Goal: Task Accomplishment & Management: Manage account settings

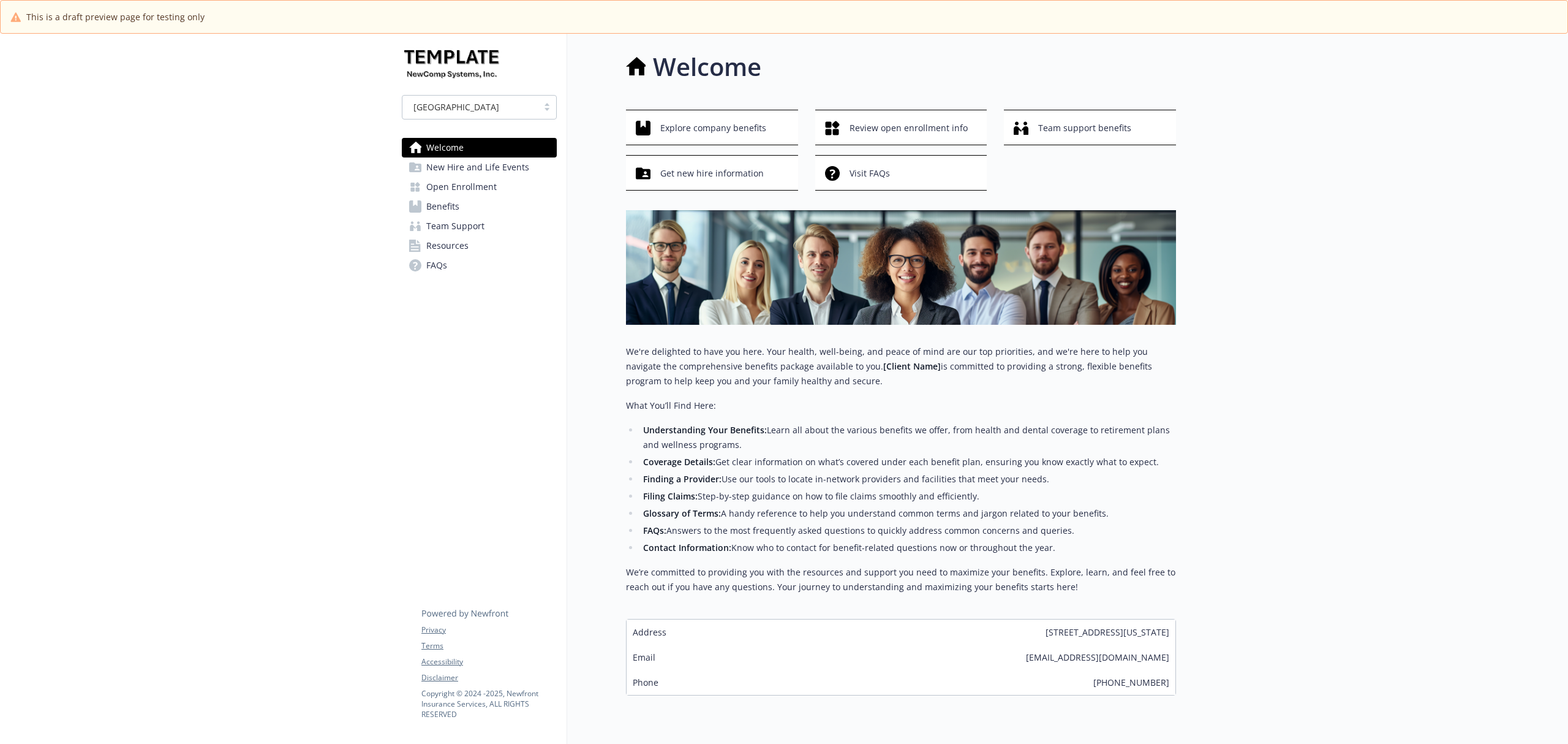
click at [468, 224] on span "Team Support" at bounding box center [455, 226] width 58 height 19
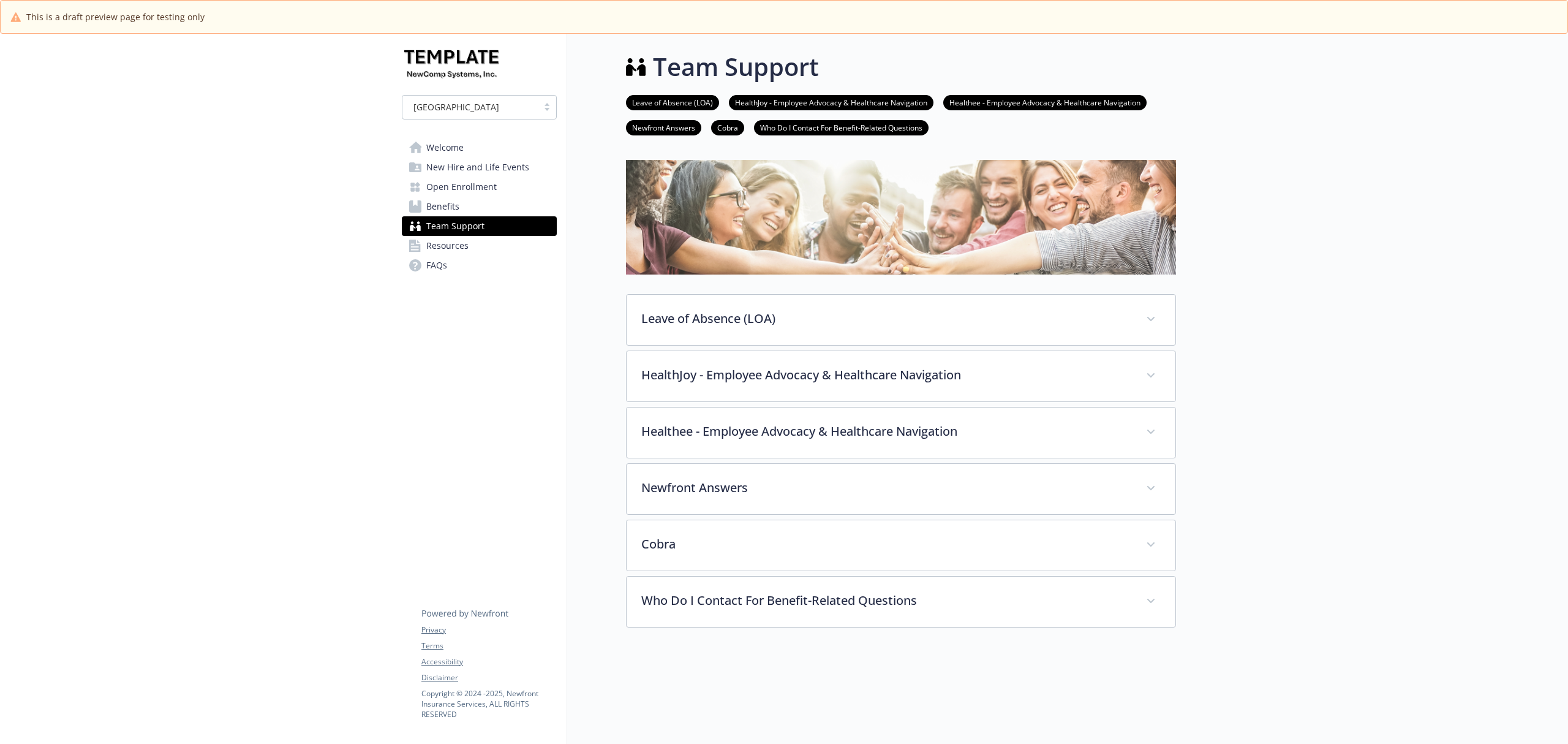
click at [473, 243] on link "Resources" at bounding box center [479, 246] width 155 height 19
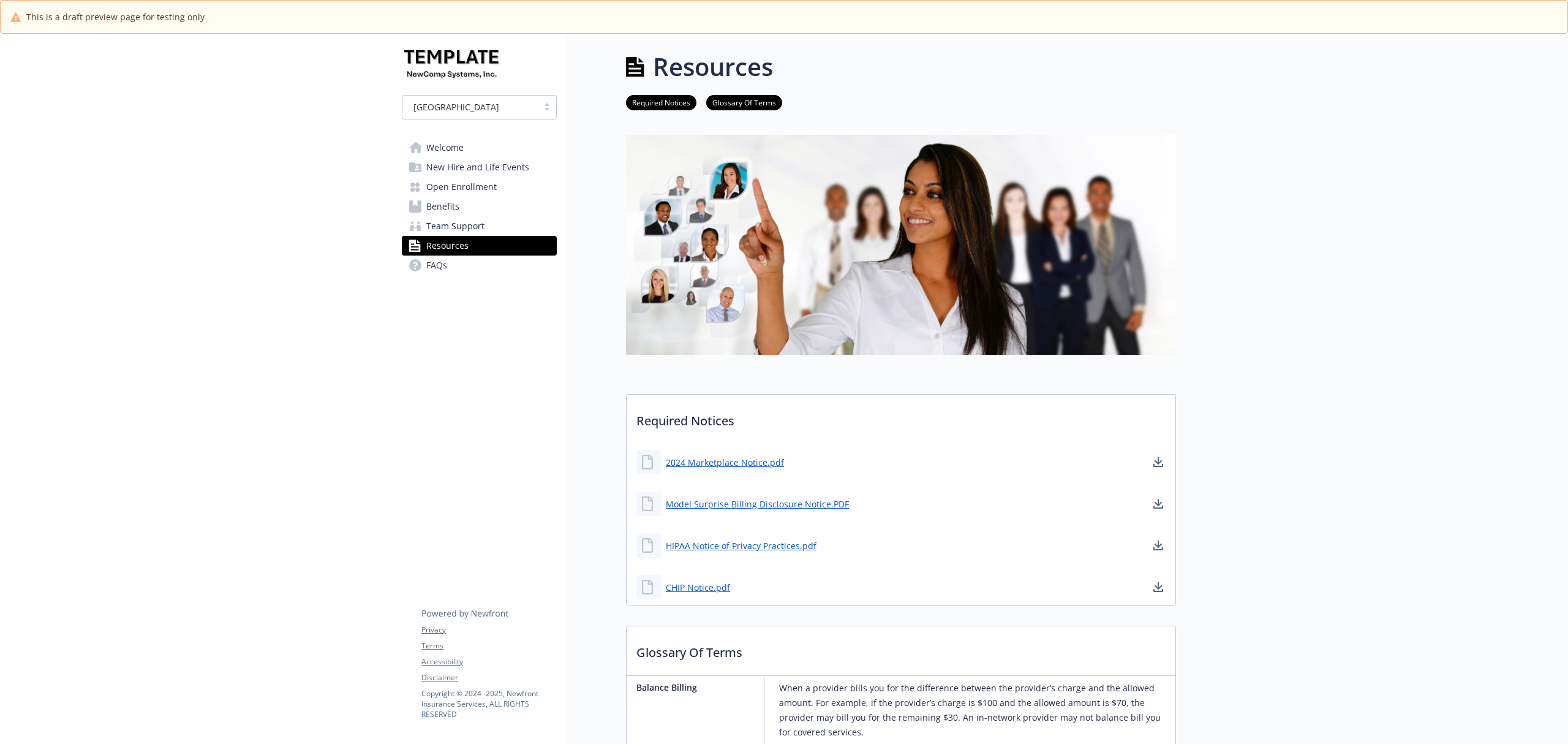
click at [447, 261] on link "FAQs" at bounding box center [479, 265] width 155 height 19
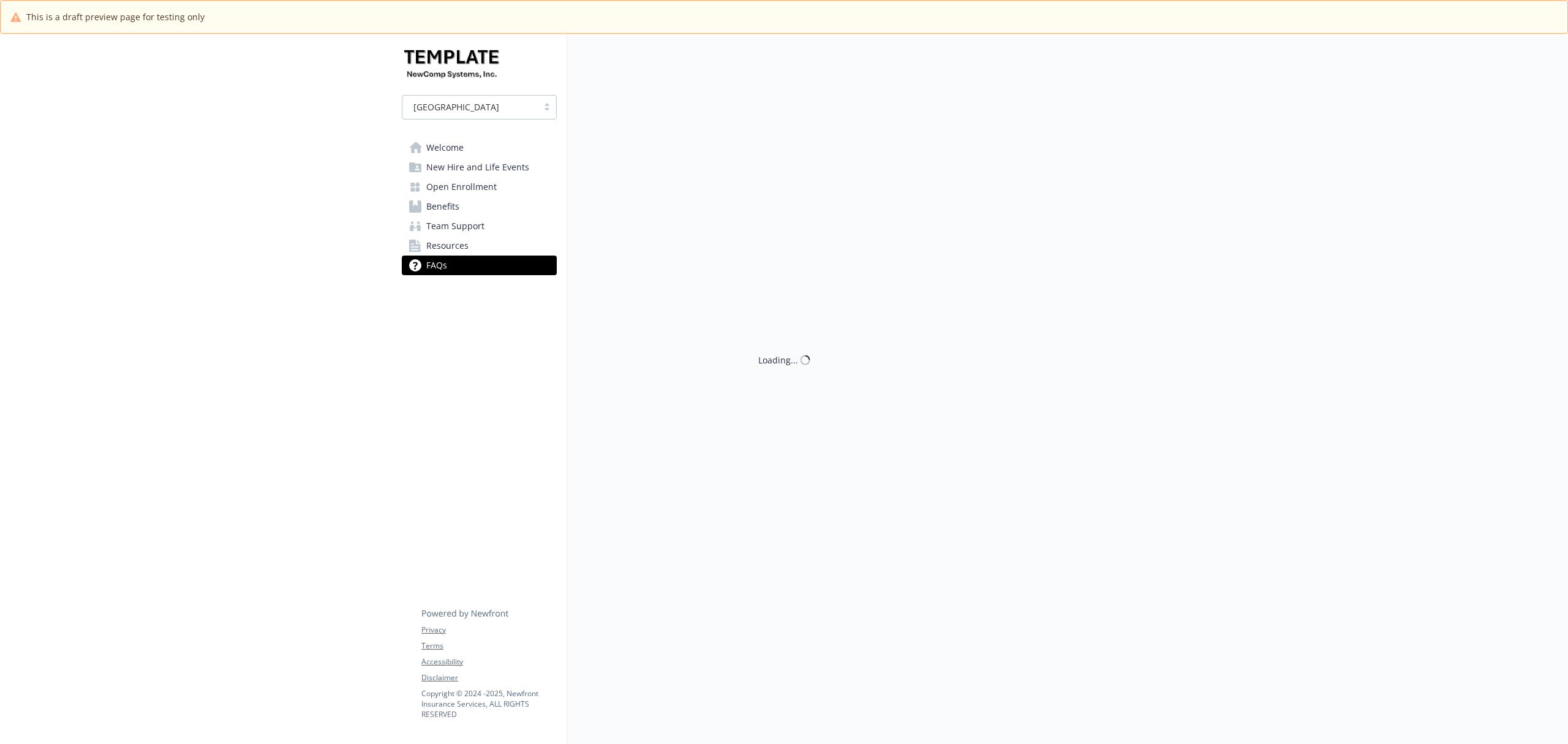
click at [463, 245] on span "Resources" at bounding box center [447, 246] width 42 height 19
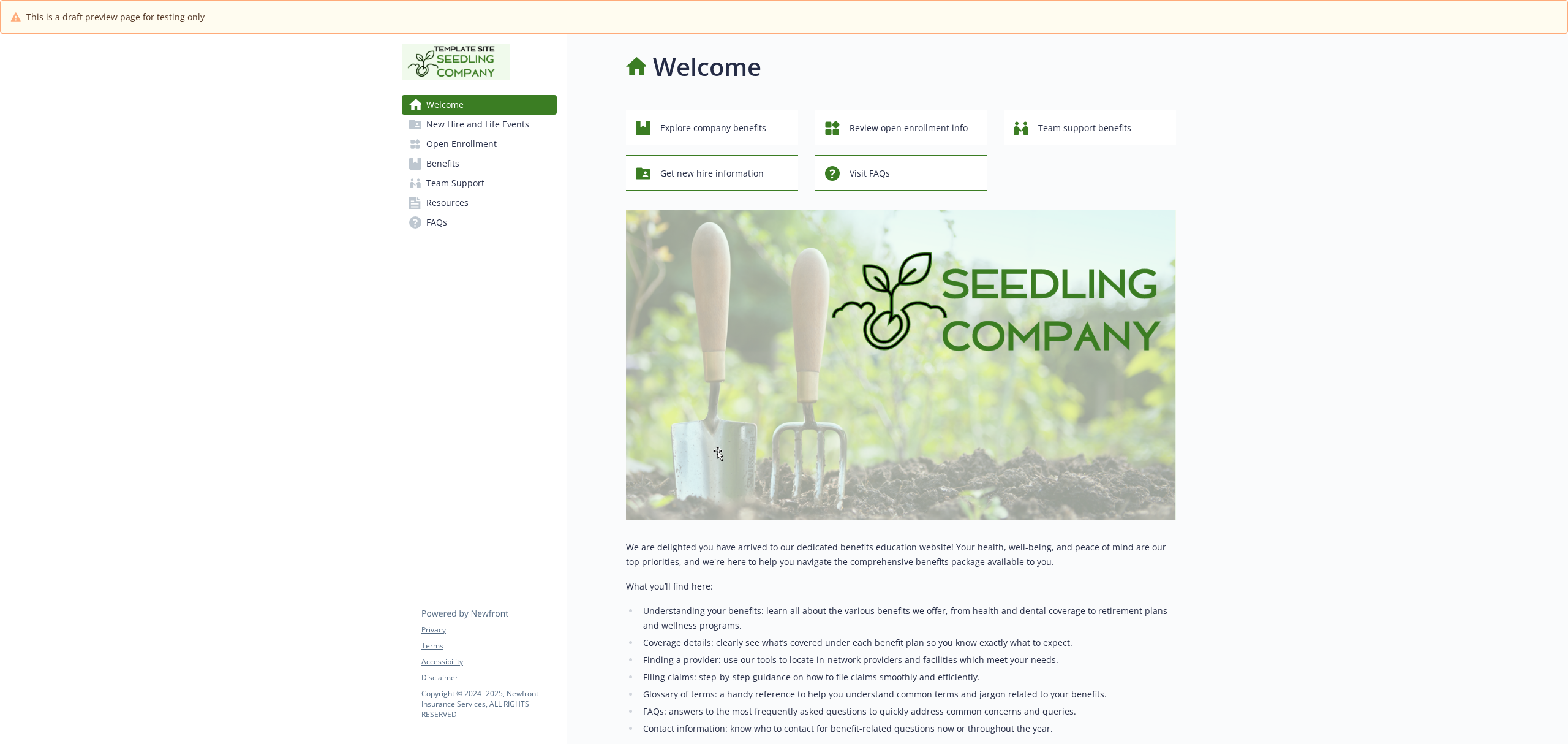
click at [444, 202] on span "Resources" at bounding box center [447, 203] width 42 height 19
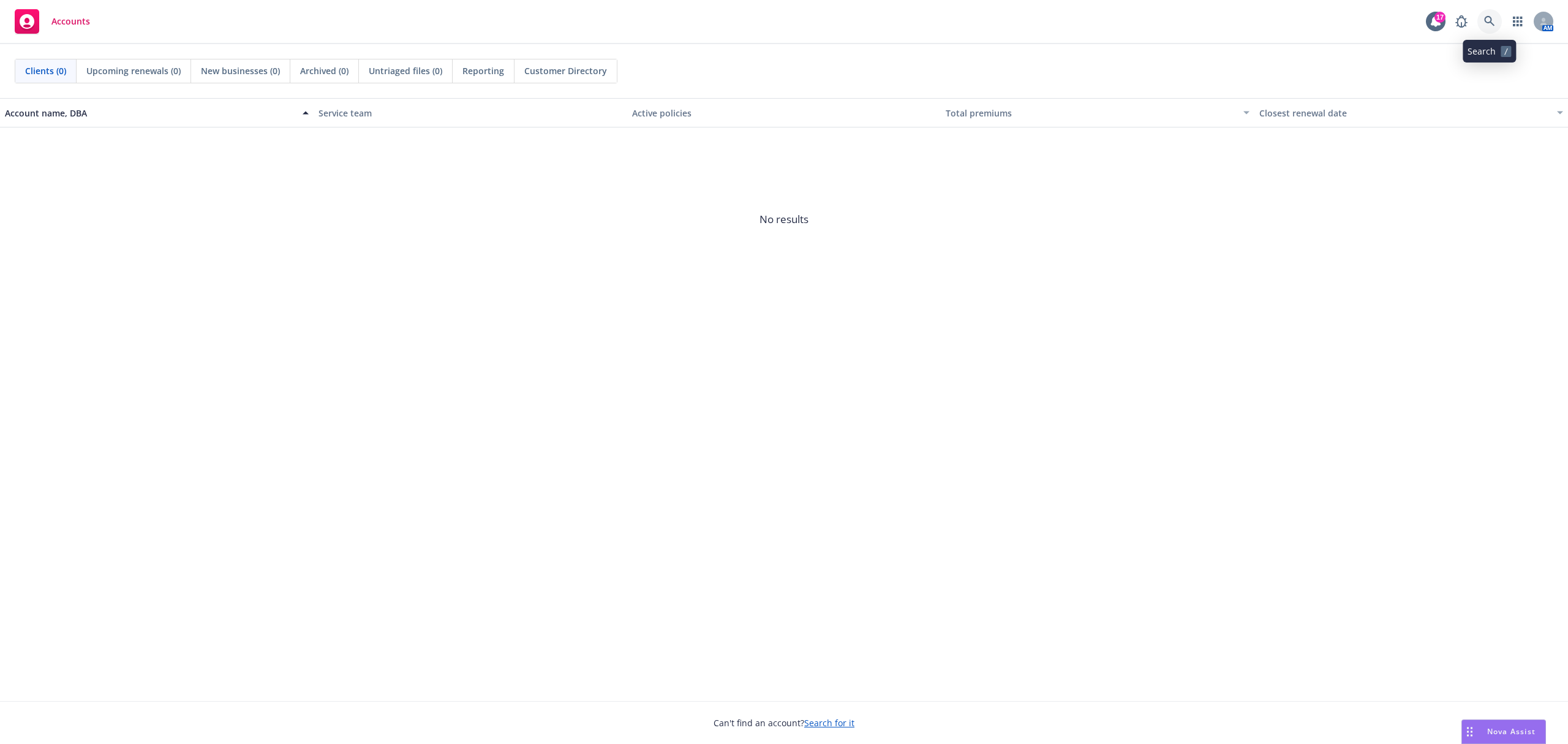
click at [1488, 28] on link at bounding box center [1489, 21] width 24 height 24
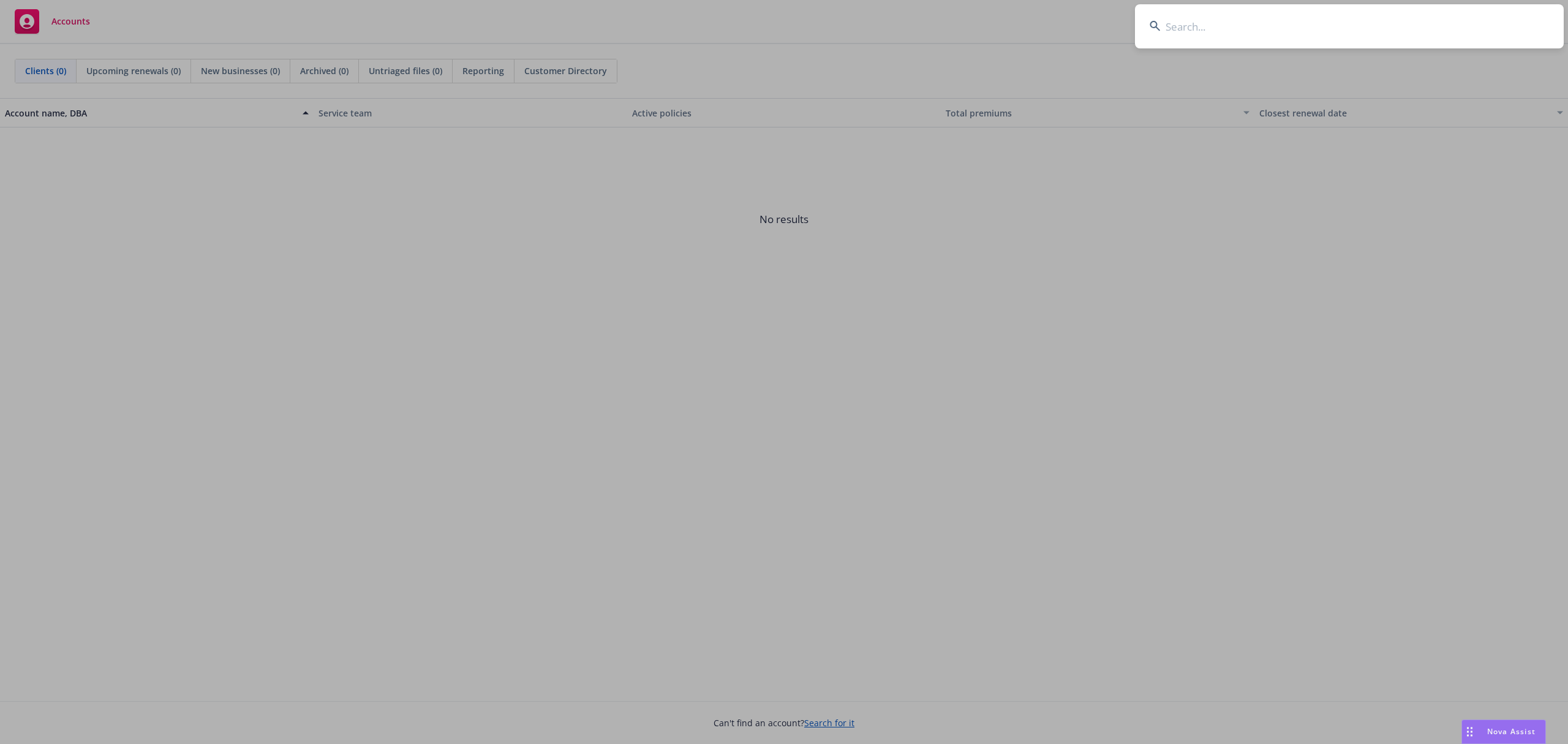
click at [1203, 21] on input at bounding box center [1349, 26] width 429 height 44
paste input "PROCEPT BioRobotics Corporation"
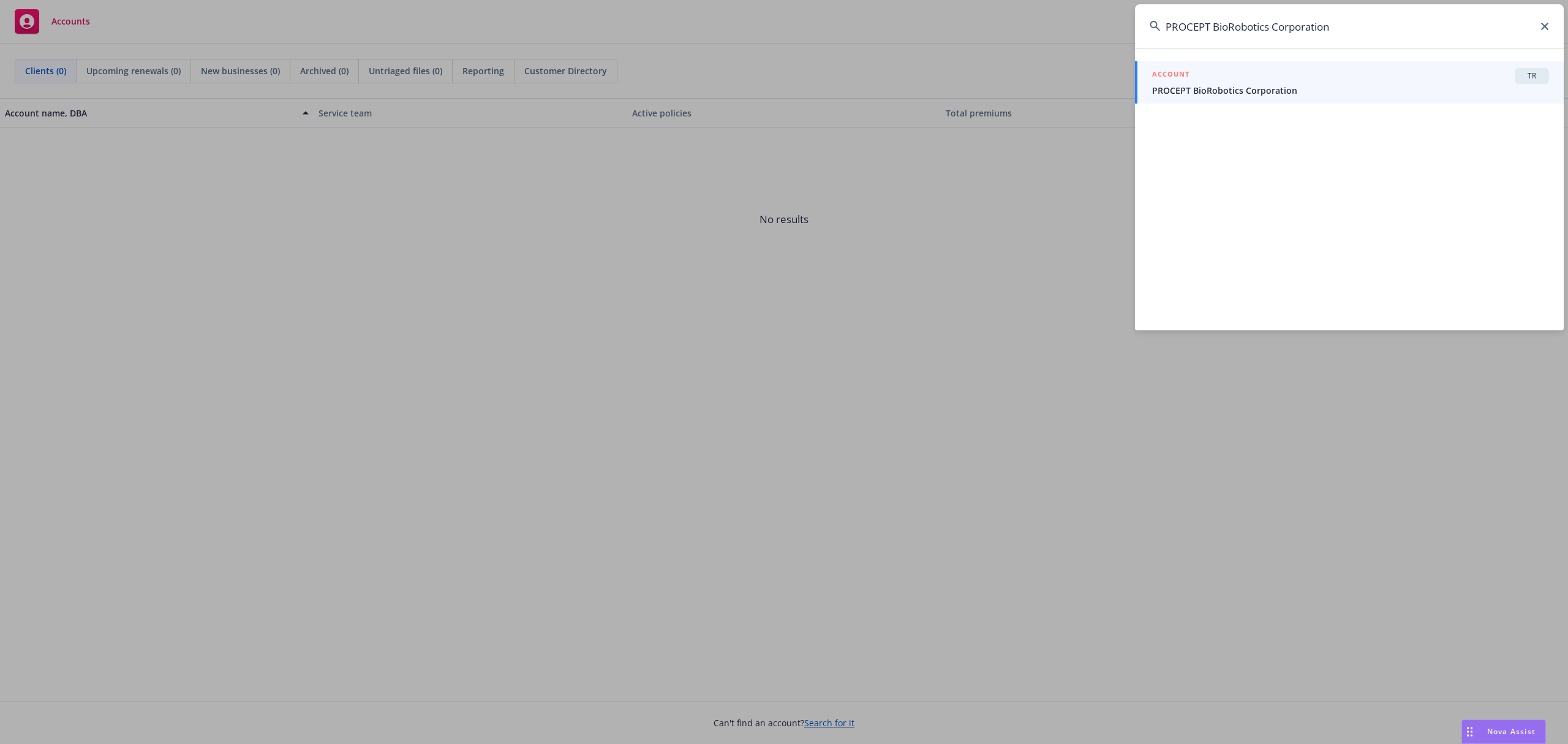
type input "PROCEPT BioRobotics Corporation"
click at [1207, 93] on span "PROCEPT BioRobotics Corporation" at bounding box center [1351, 90] width 397 height 13
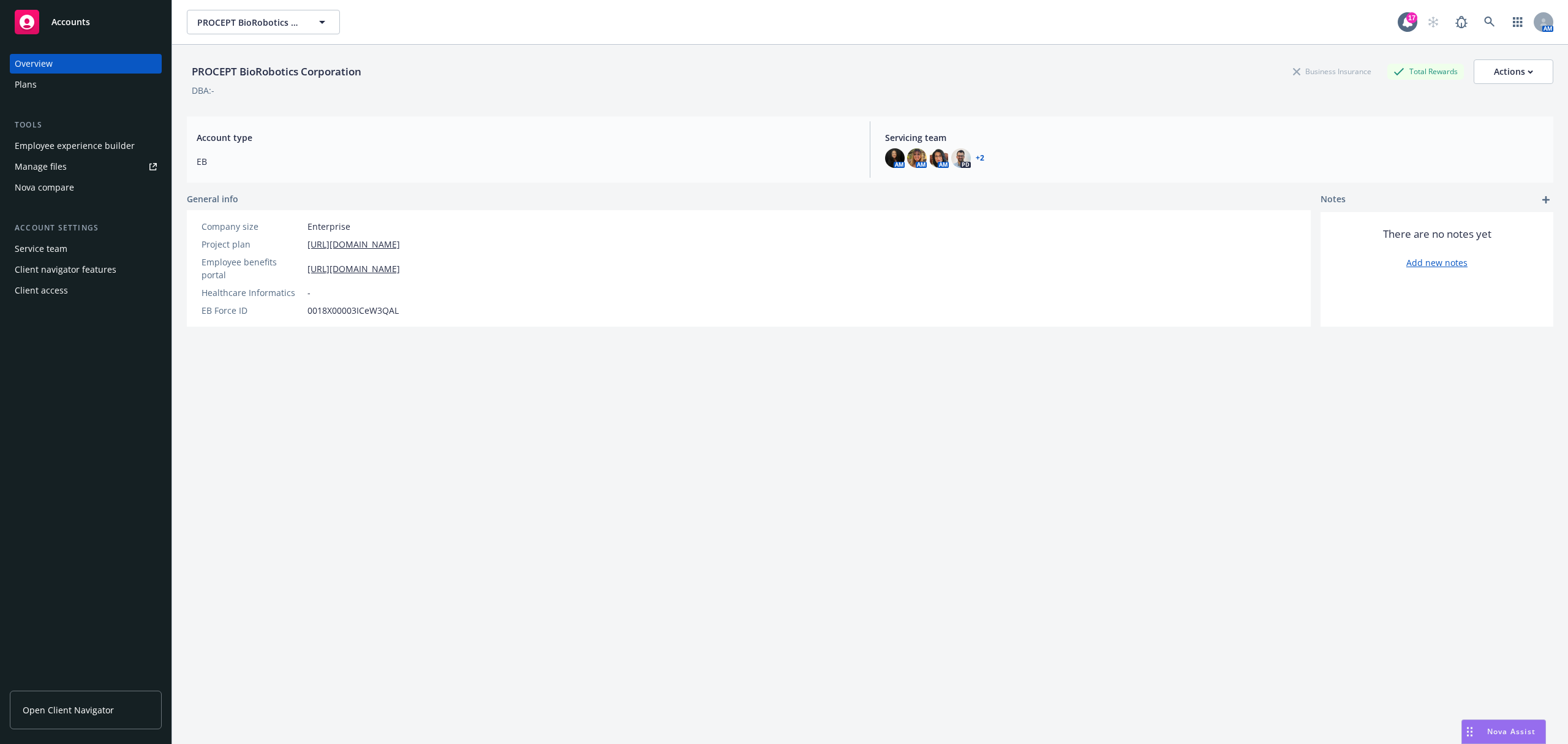
click at [94, 146] on div "Employee experience builder" at bounding box center [75, 146] width 120 height 19
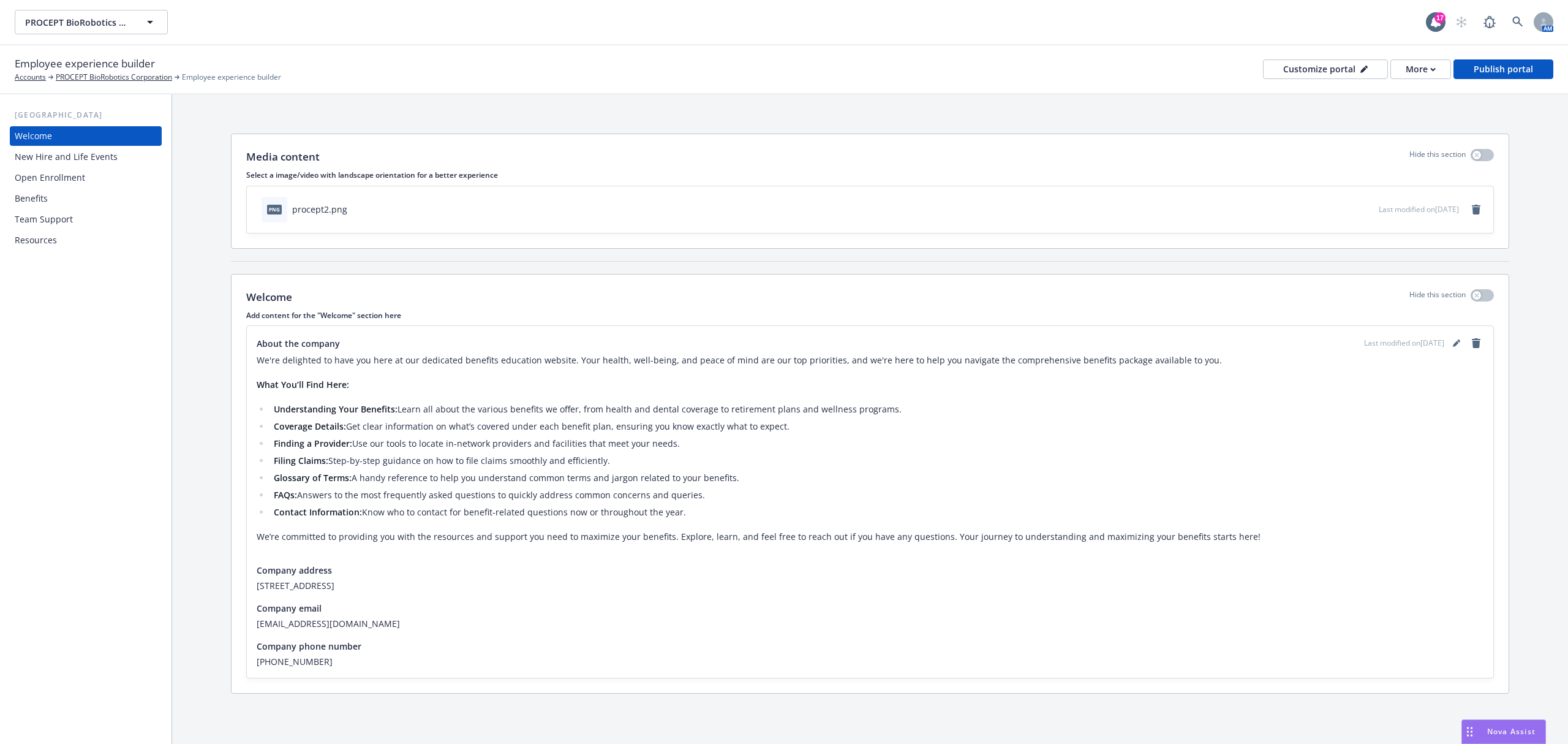
click at [72, 190] on div "Benefits" at bounding box center [85, 199] width 142 height 19
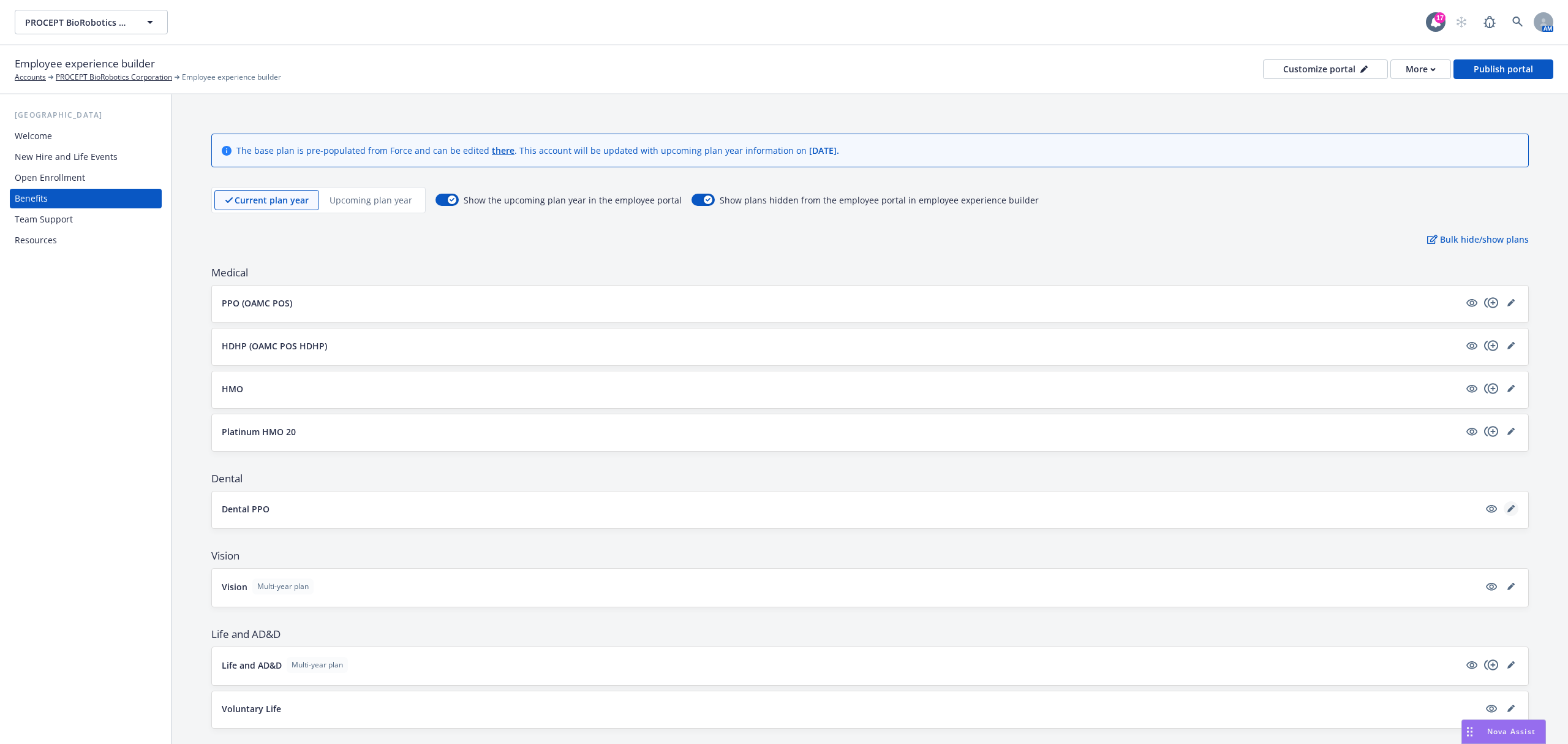
click at [1507, 511] on icon "editPencil" at bounding box center [1511, 509] width 8 height 8
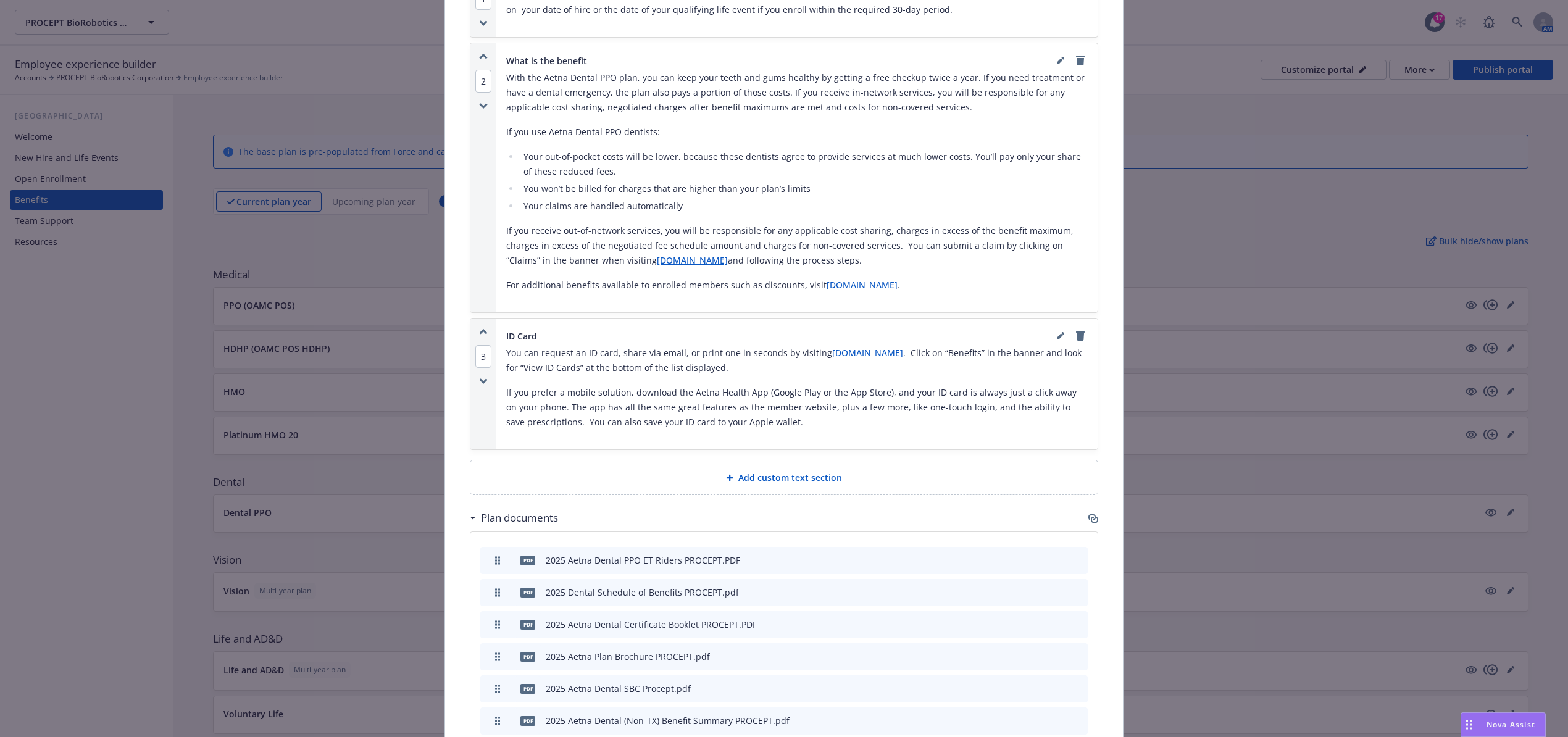
scroll to position [860, 0]
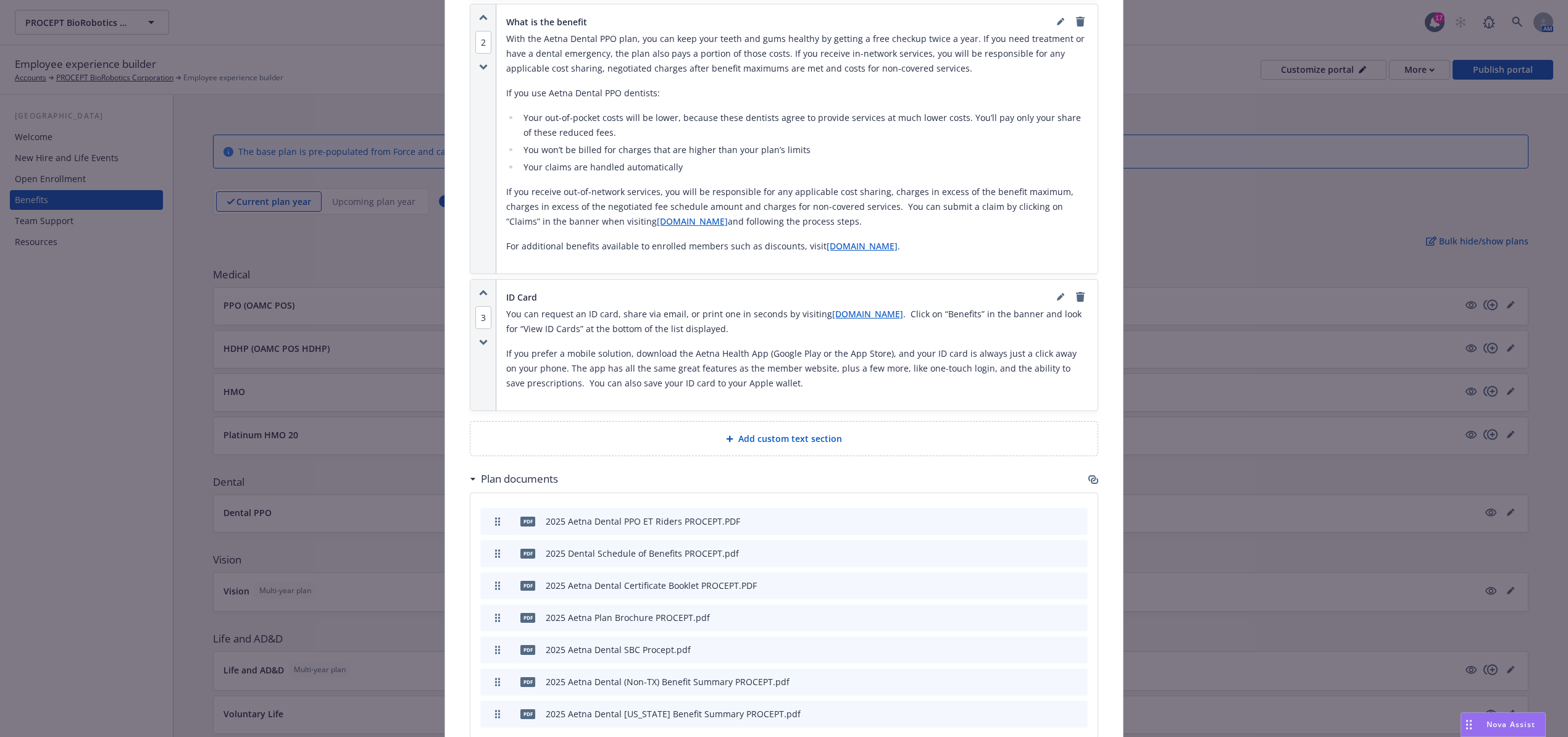
click at [1088, 475] on icon "button" at bounding box center [1093, 480] width 10 height 10
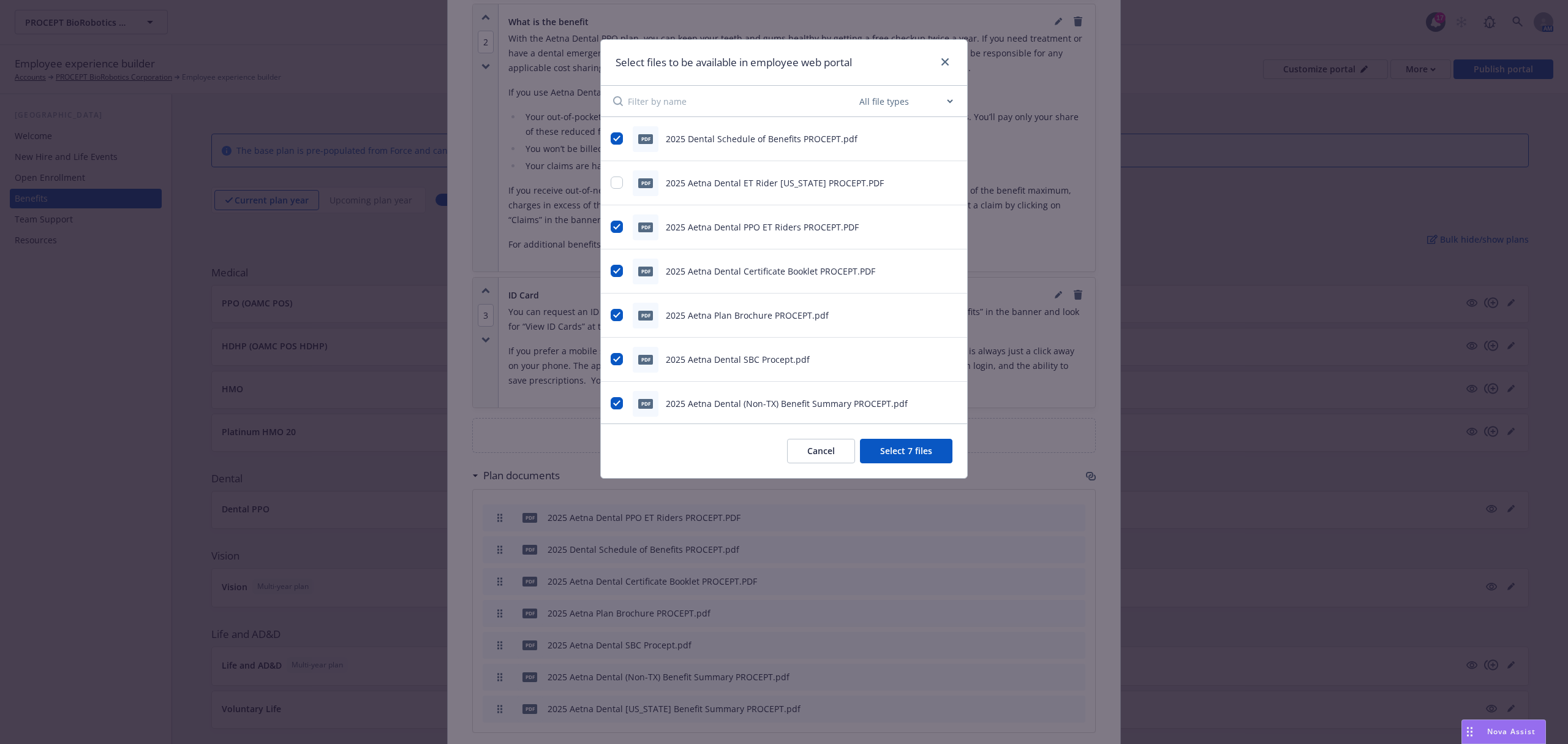
click at [945, 224] on icon "preview file" at bounding box center [950, 226] width 11 height 8
click at [941, 56] on link "close" at bounding box center [945, 62] width 15 height 15
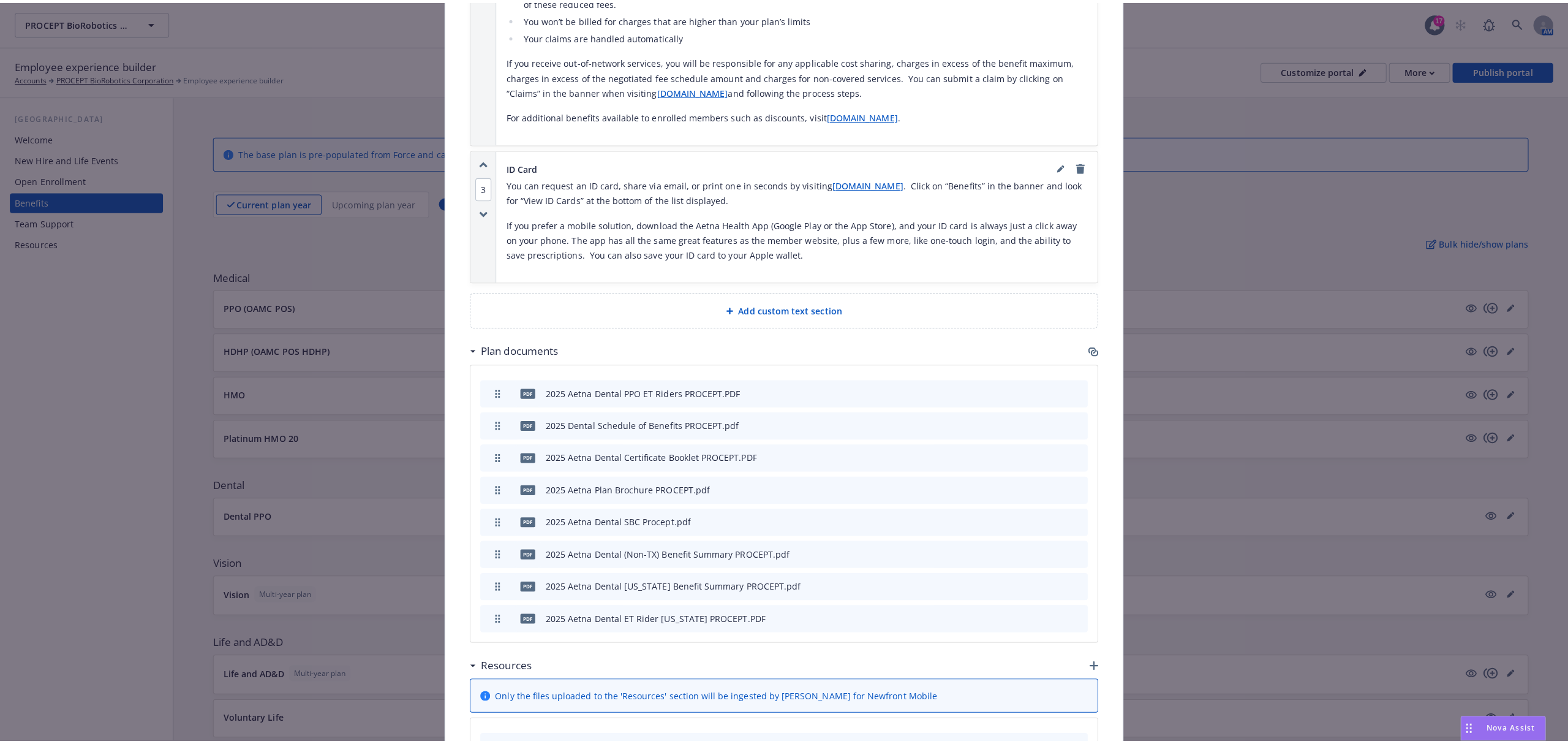
scroll to position [1017, 0]
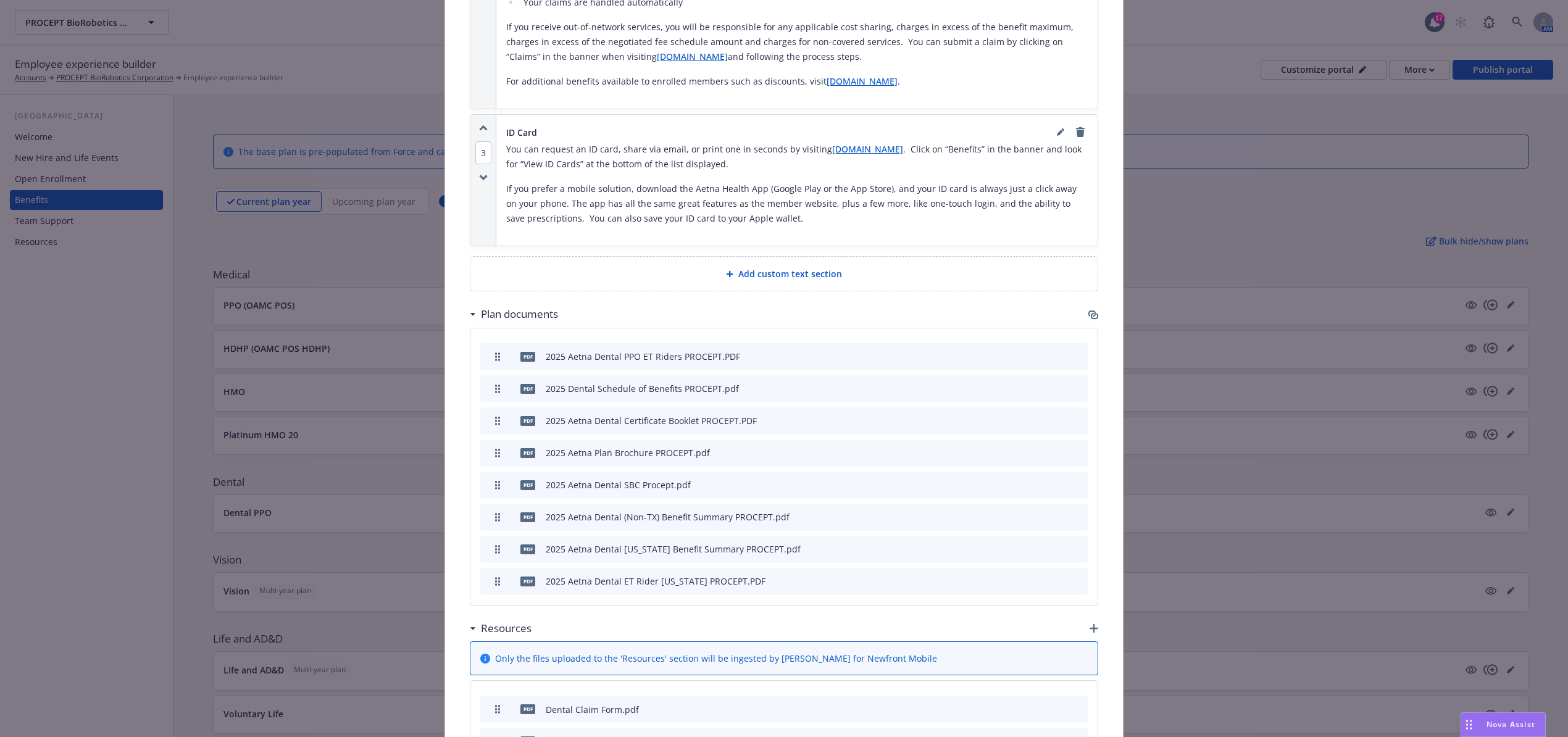
click at [1091, 313] on icon "button" at bounding box center [1095, 316] width 8 height 6
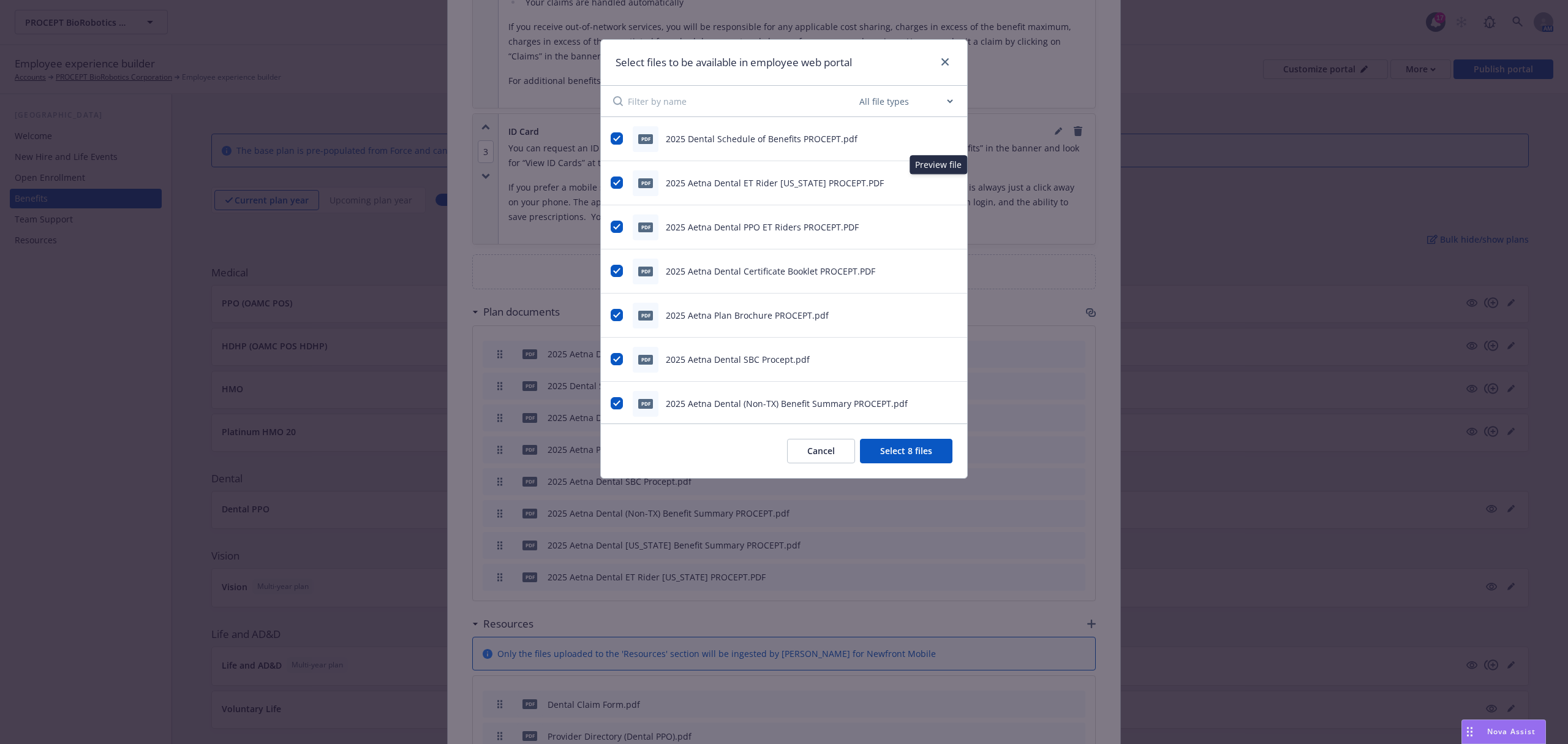
click at [945, 183] on icon "preview file" at bounding box center [950, 182] width 11 height 8
click at [946, 62] on icon "close" at bounding box center [945, 62] width 8 height 8
